Goal: Task Accomplishment & Management: Complete application form

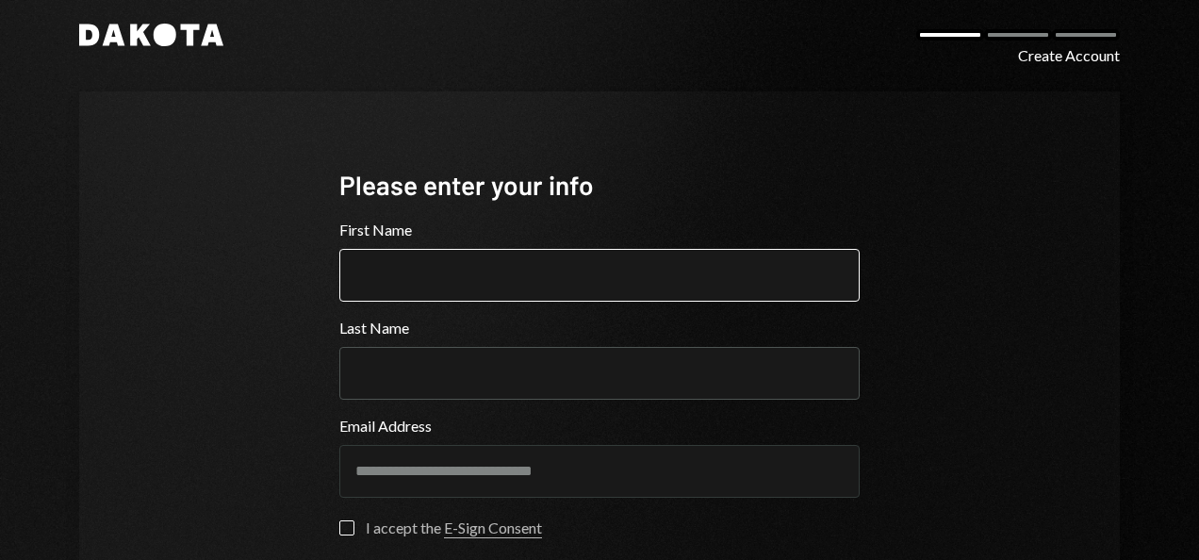
scroll to position [20, 0]
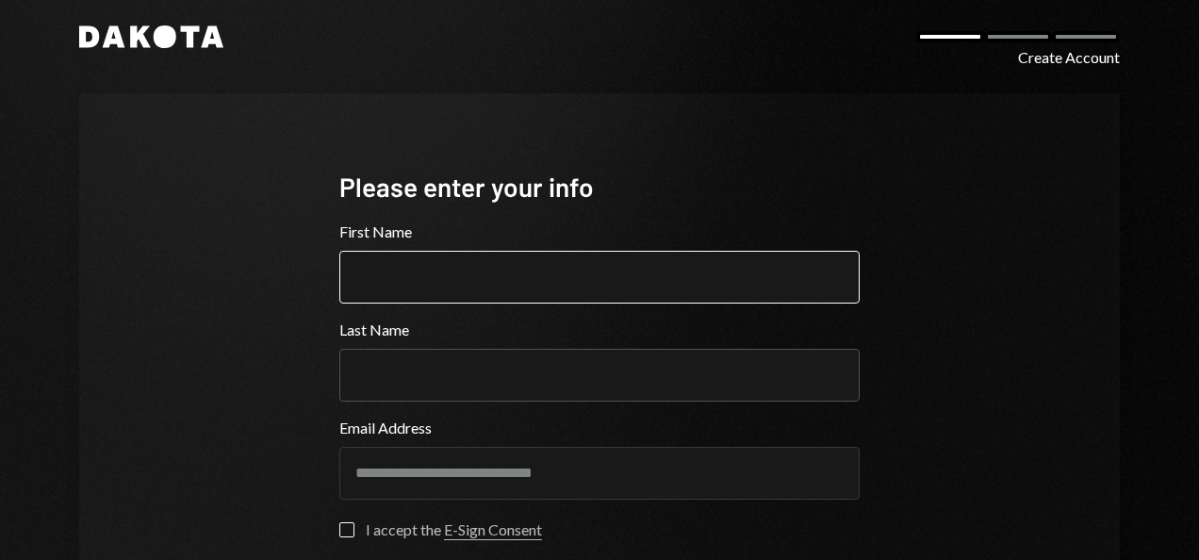
click at [651, 272] on input "First Name" at bounding box center [599, 277] width 520 height 53
type input "*******"
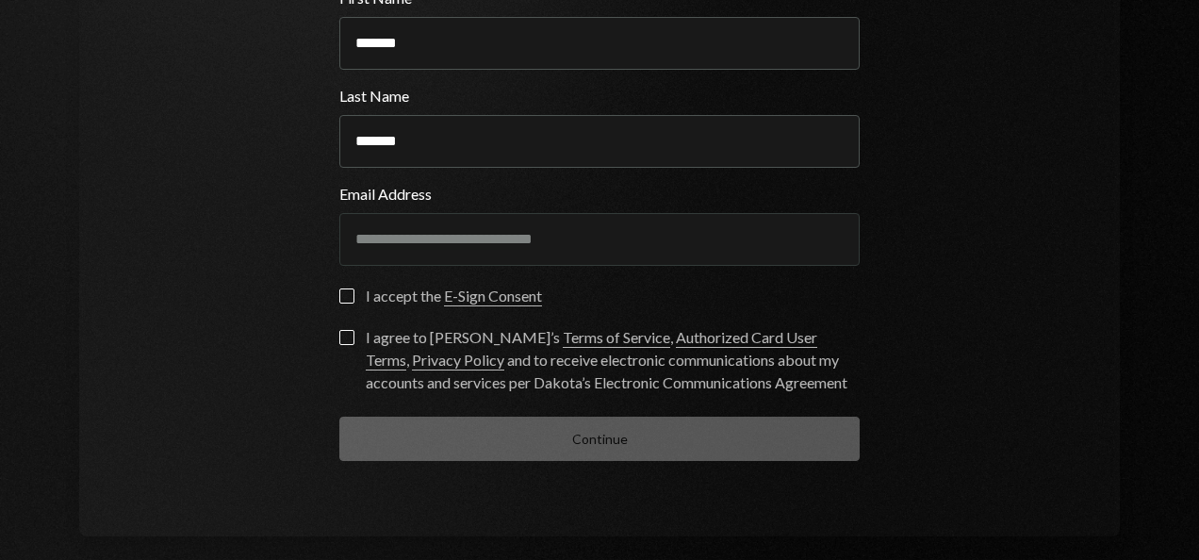
scroll to position [256, 0]
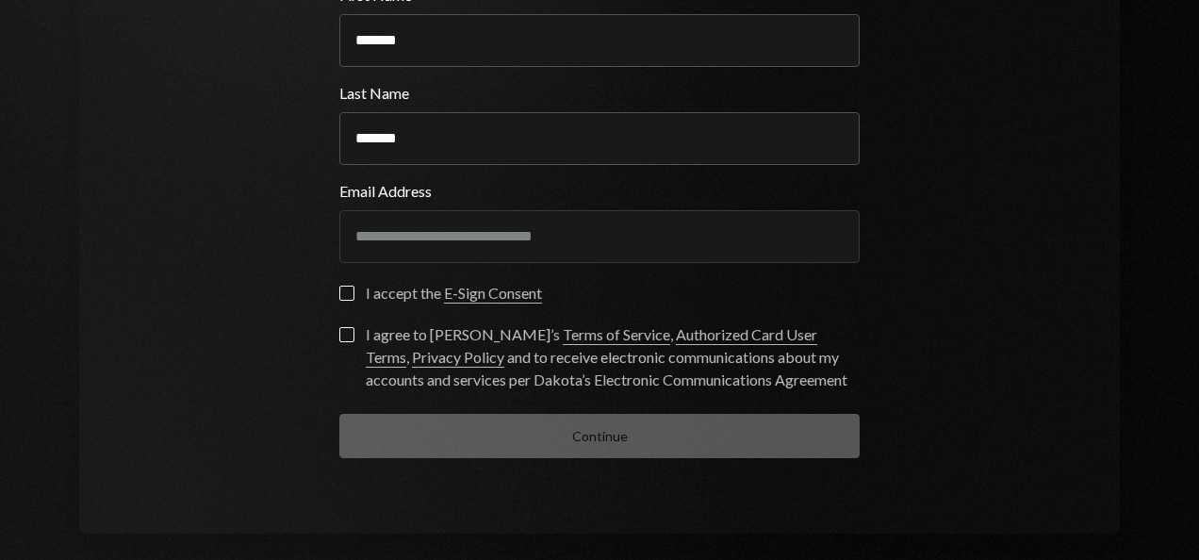
click at [349, 299] on label "I accept the E-Sign Consent" at bounding box center [440, 295] width 203 height 19
click at [349, 299] on button "I accept the E-Sign Consent" at bounding box center [346, 293] width 15 height 15
click at [347, 330] on button "I agree to [PERSON_NAME]’s Terms of Service , Authorized Card User Terms , Priv…" at bounding box center [346, 334] width 15 height 15
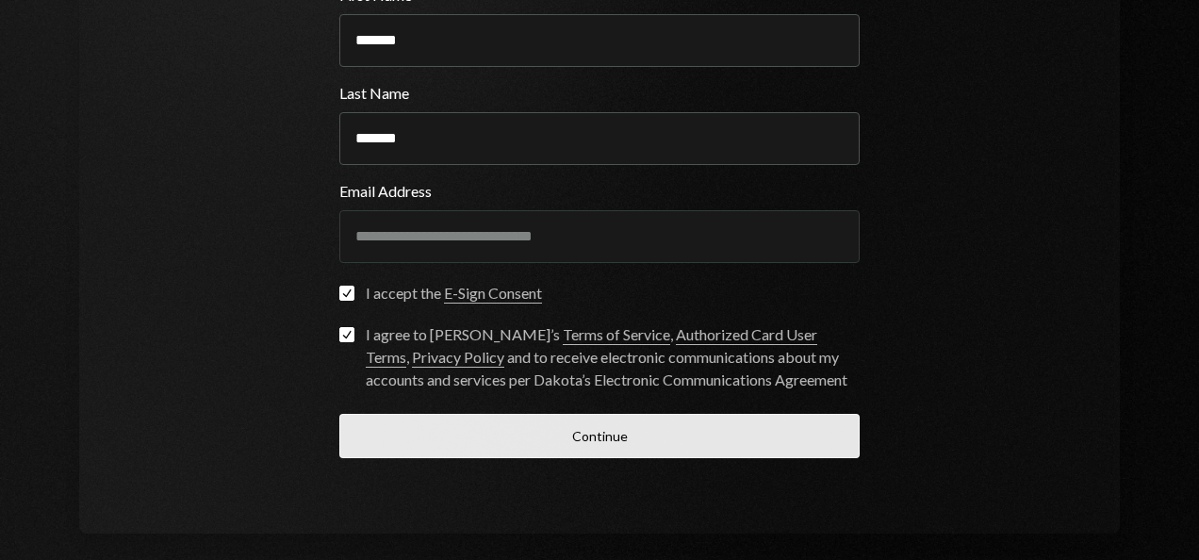
click at [470, 435] on button "Continue" at bounding box center [599, 436] width 520 height 44
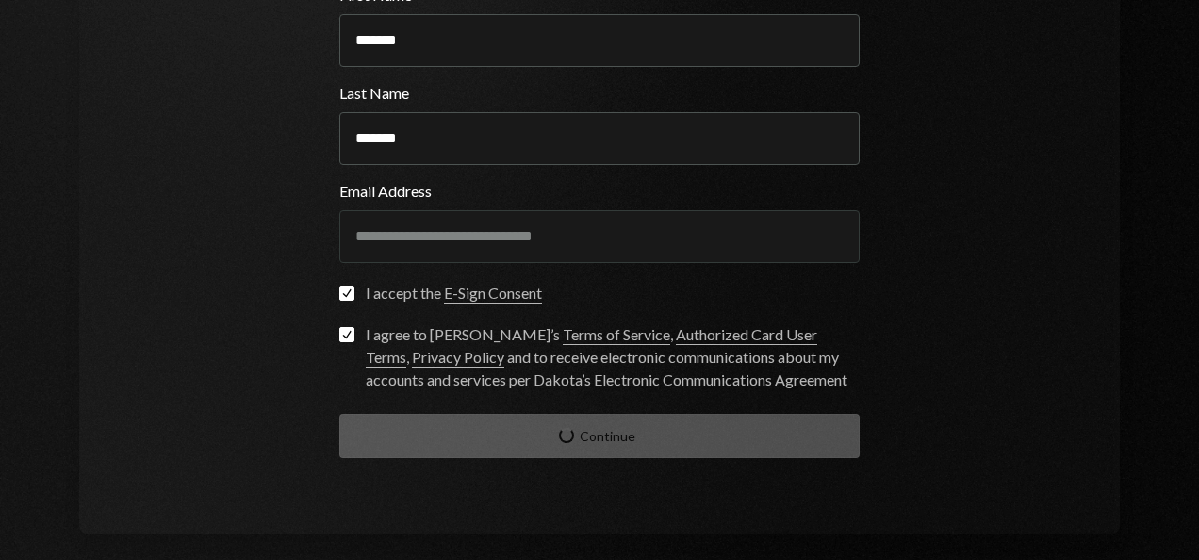
scroll to position [77, 0]
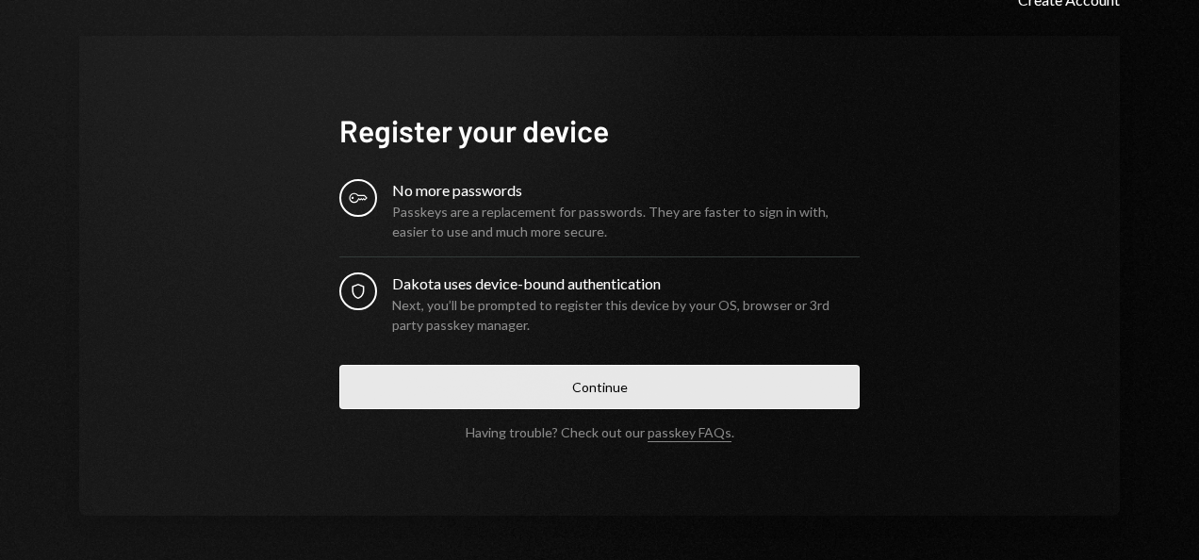
click at [562, 389] on button "Continue" at bounding box center [599, 387] width 520 height 44
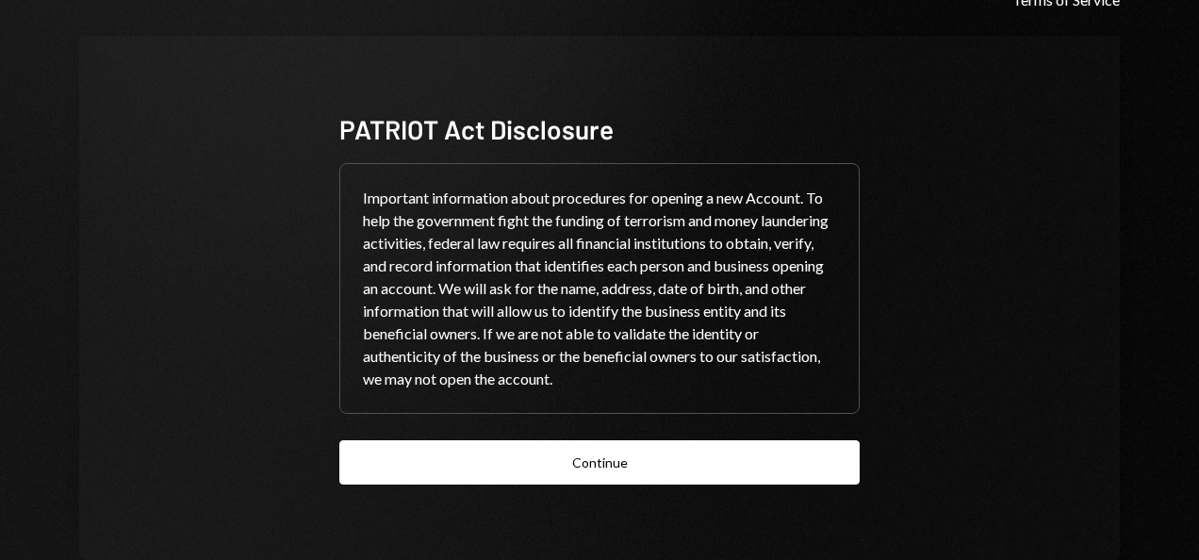
scroll to position [121, 0]
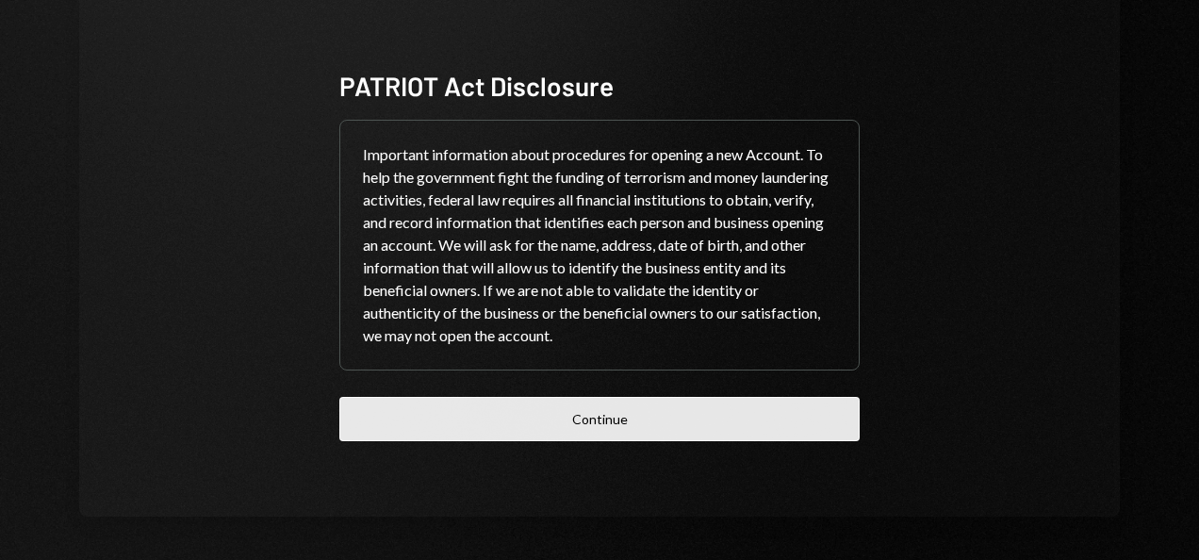
click at [613, 420] on button "Continue" at bounding box center [599, 419] width 520 height 44
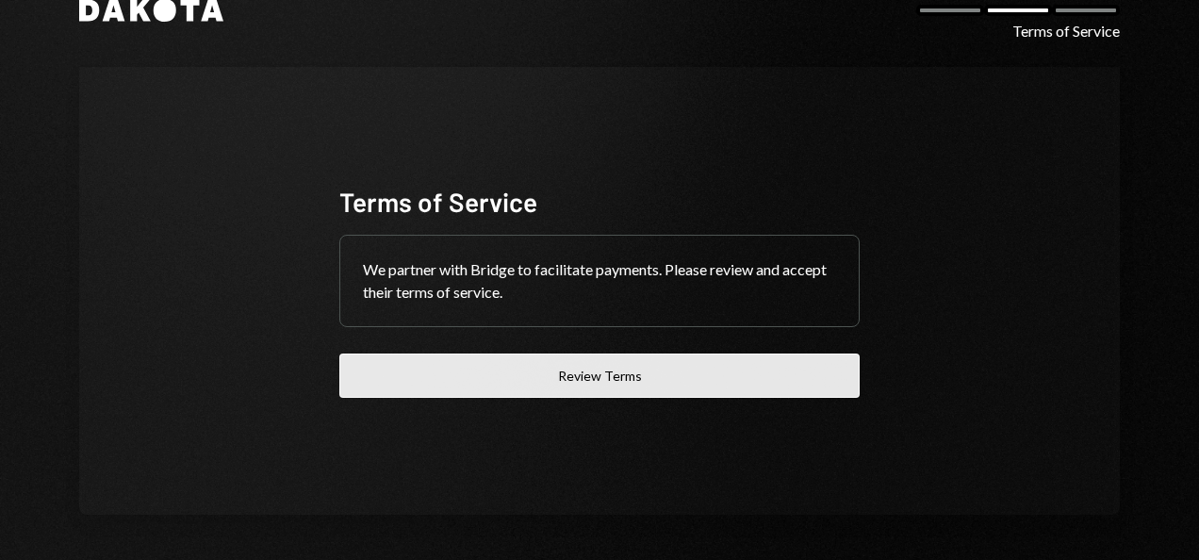
click at [598, 384] on button "Review Terms" at bounding box center [599, 376] width 520 height 44
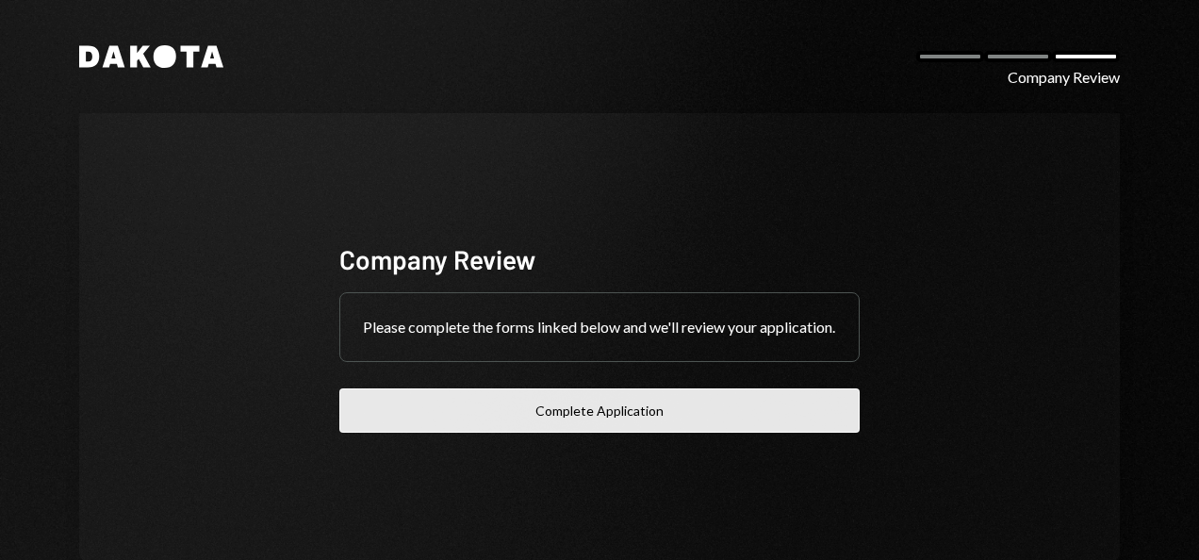
click at [665, 416] on button "Complete Application" at bounding box center [599, 410] width 520 height 44
